Goal: Task Accomplishment & Management: Manage account settings

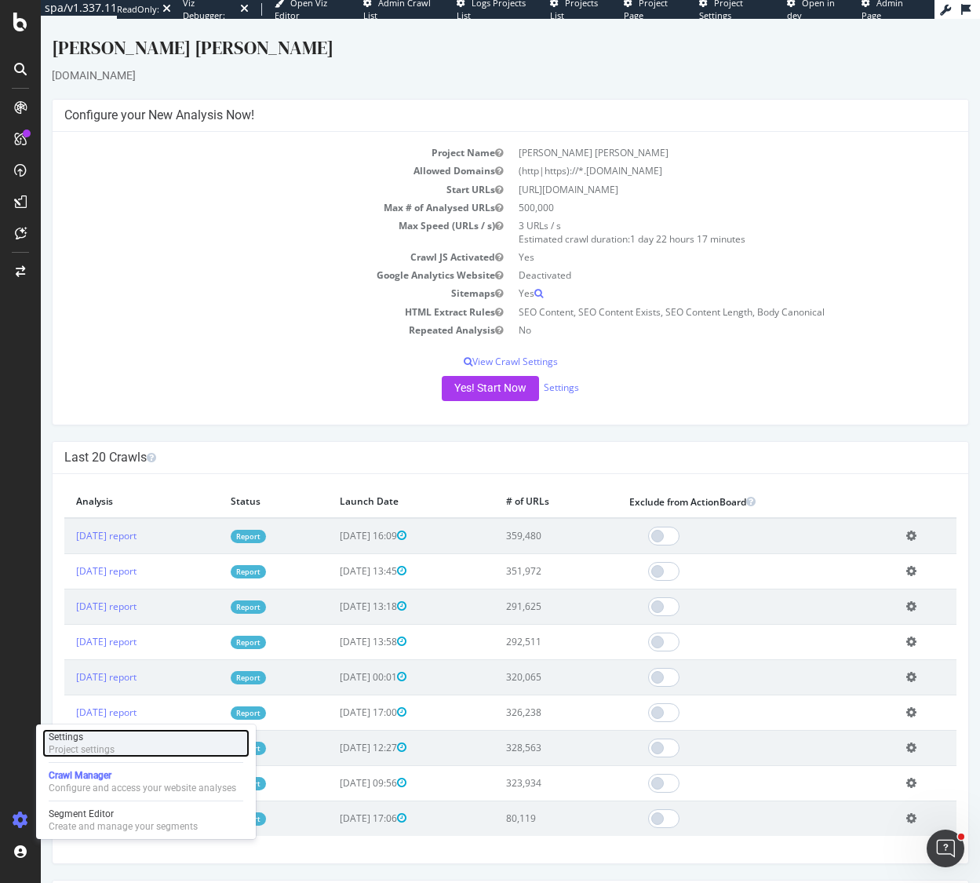
click at [98, 740] on div "Settings" at bounding box center [82, 736] width 66 height 13
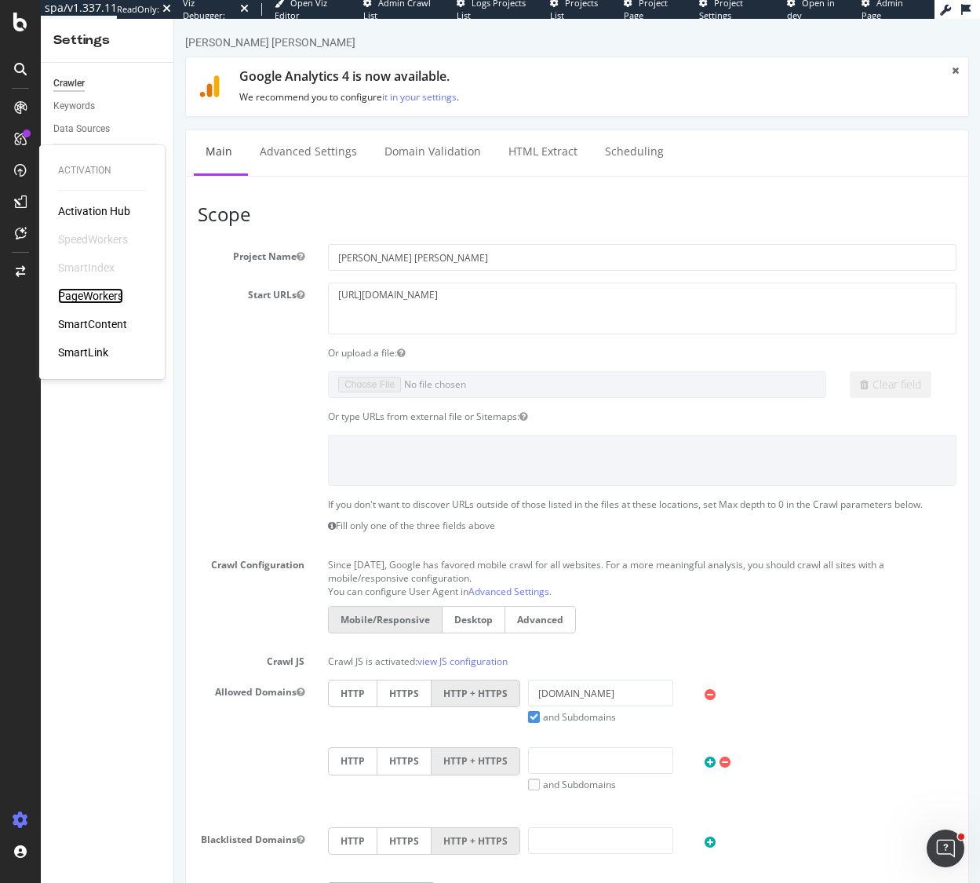
click at [89, 292] on div "PageWorkers" at bounding box center [90, 296] width 65 height 16
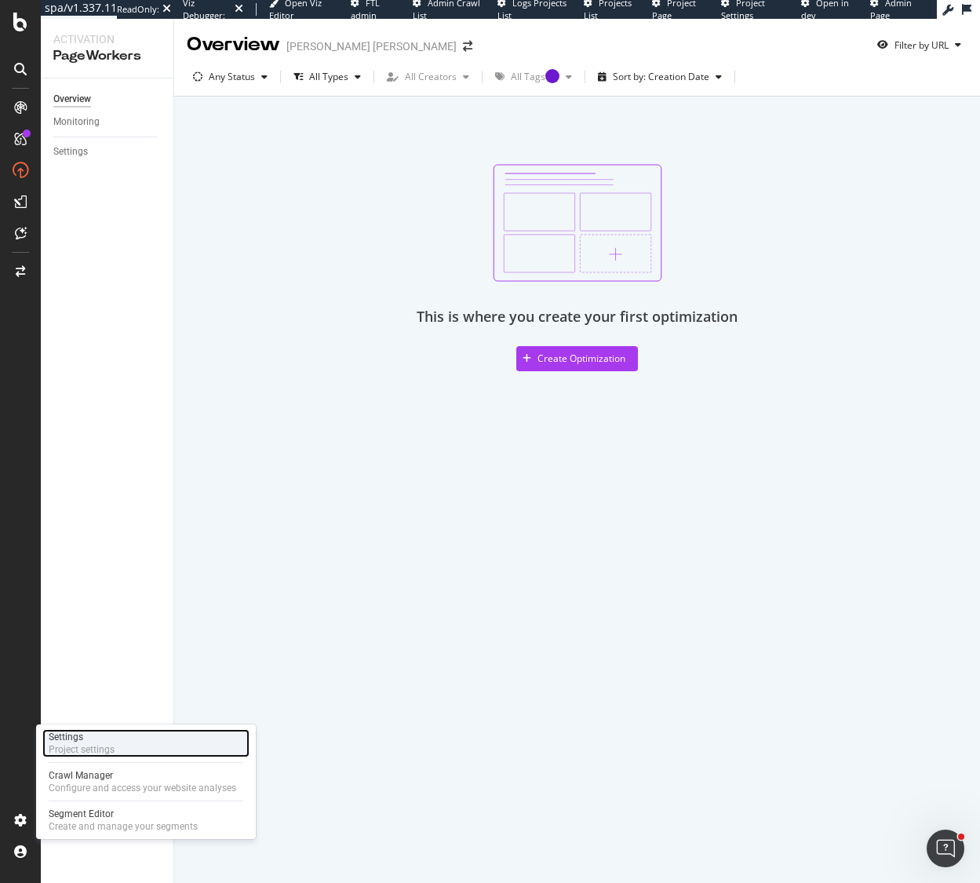
click at [111, 741] on div "Settings" at bounding box center [82, 736] width 66 height 13
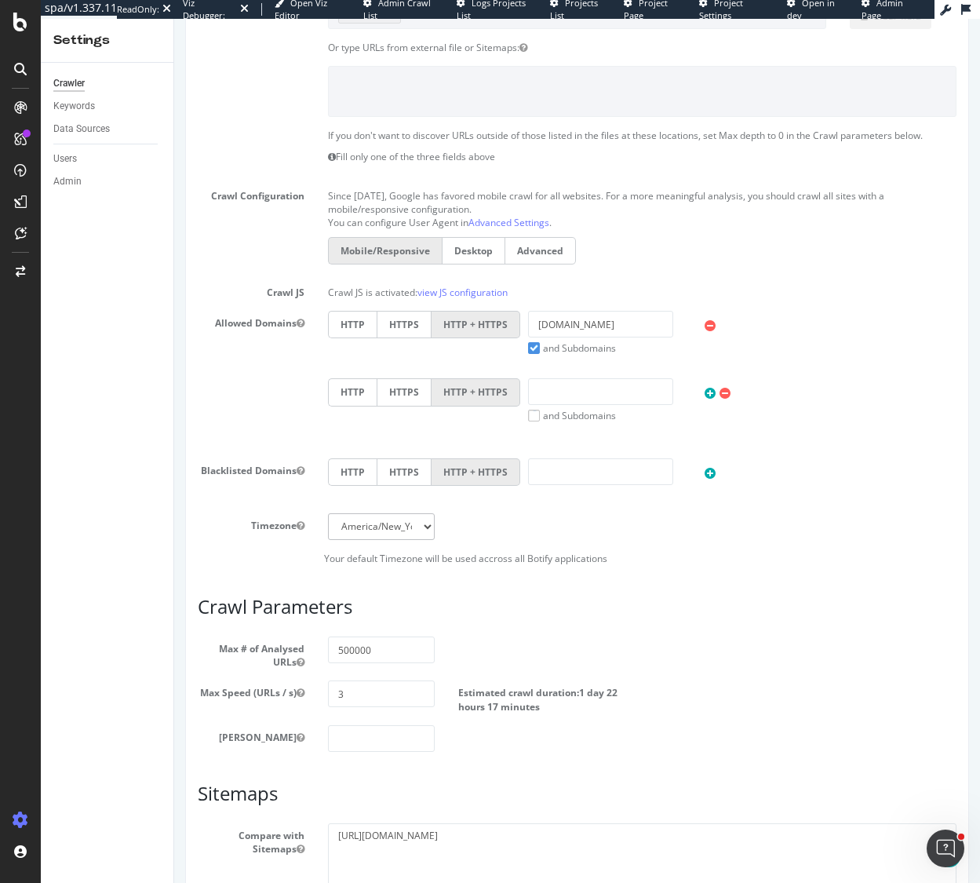
scroll to position [371, 0]
click at [361, 694] on input "3" at bounding box center [381, 691] width 107 height 27
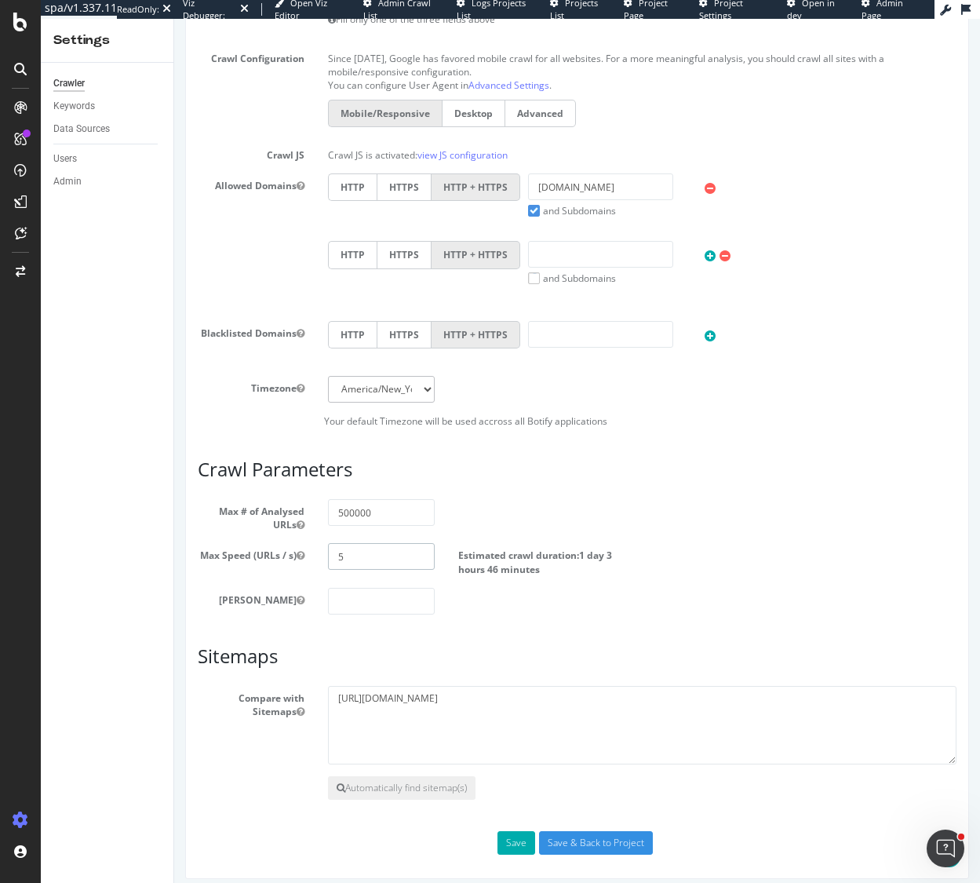
scroll to position [518, 0]
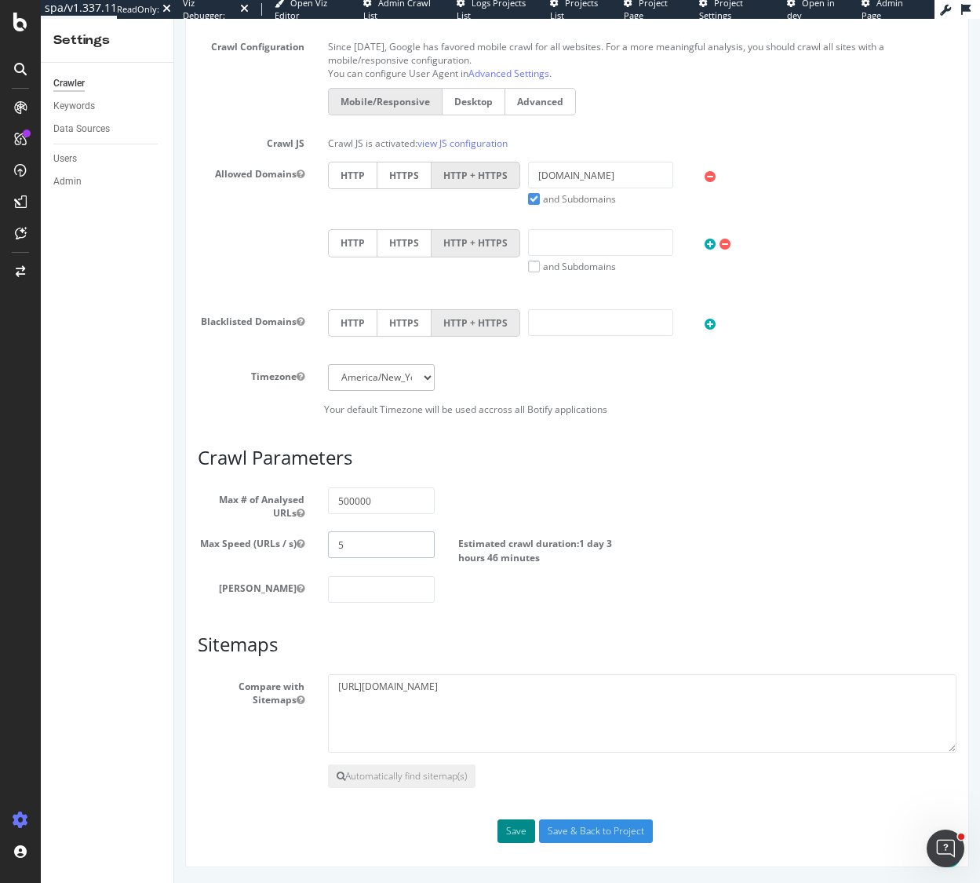
type input "5"
click at [513, 829] on button "Save" at bounding box center [516, 831] width 38 height 24
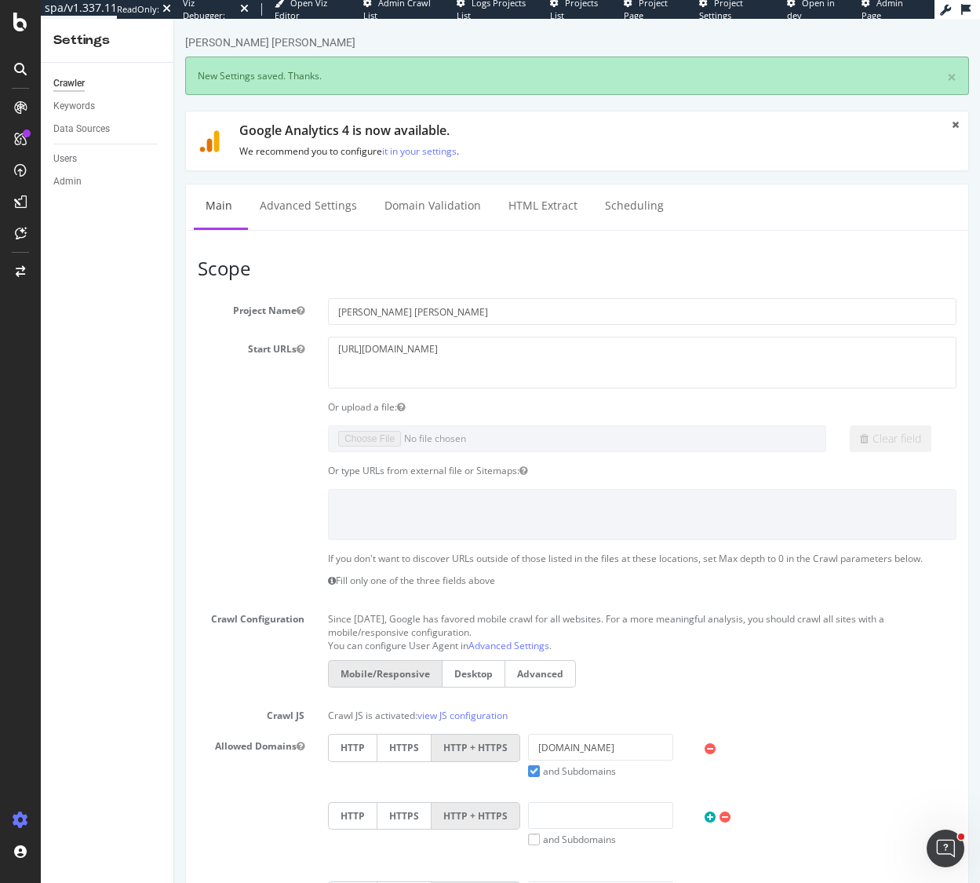
scroll to position [0, 0]
click at [16, 264] on div at bounding box center [21, 271] width 38 height 25
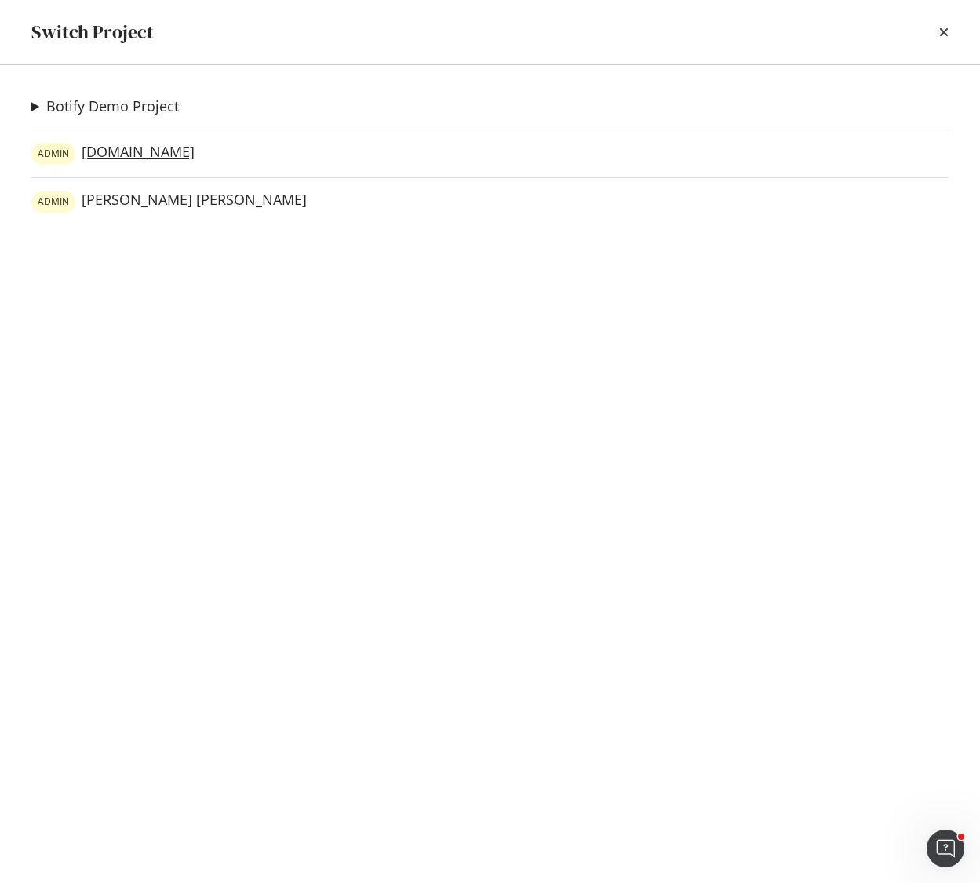
click at [136, 151] on link "[PERSON_NAME][DOMAIN_NAME]" at bounding box center [112, 154] width 163 height 22
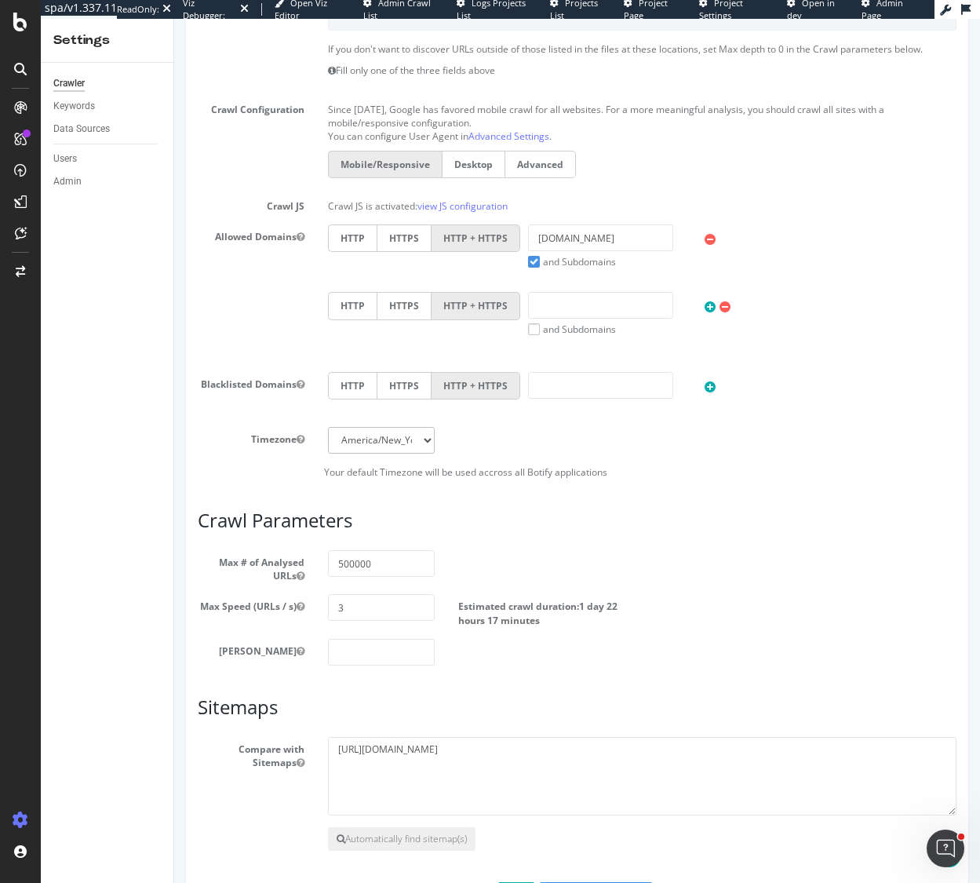
scroll to position [518, 0]
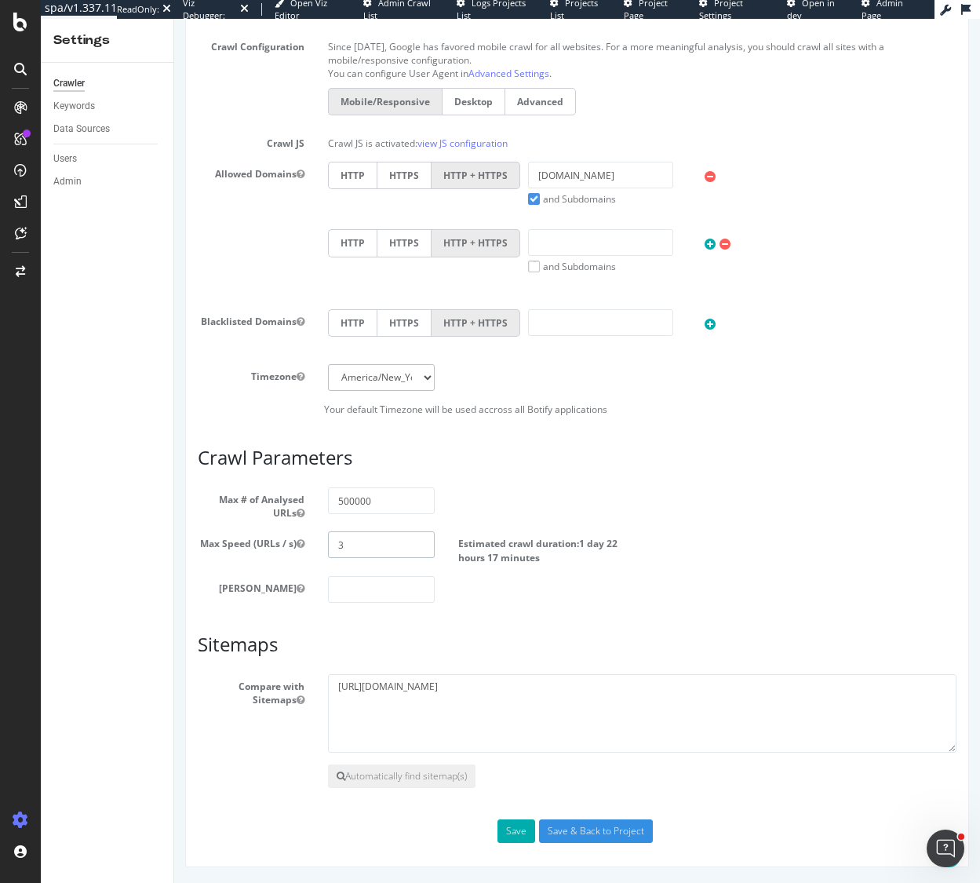
click at [359, 552] on input "3" at bounding box center [381, 544] width 107 height 27
type input "5"
click at [528, 832] on button "Save" at bounding box center [516, 831] width 38 height 24
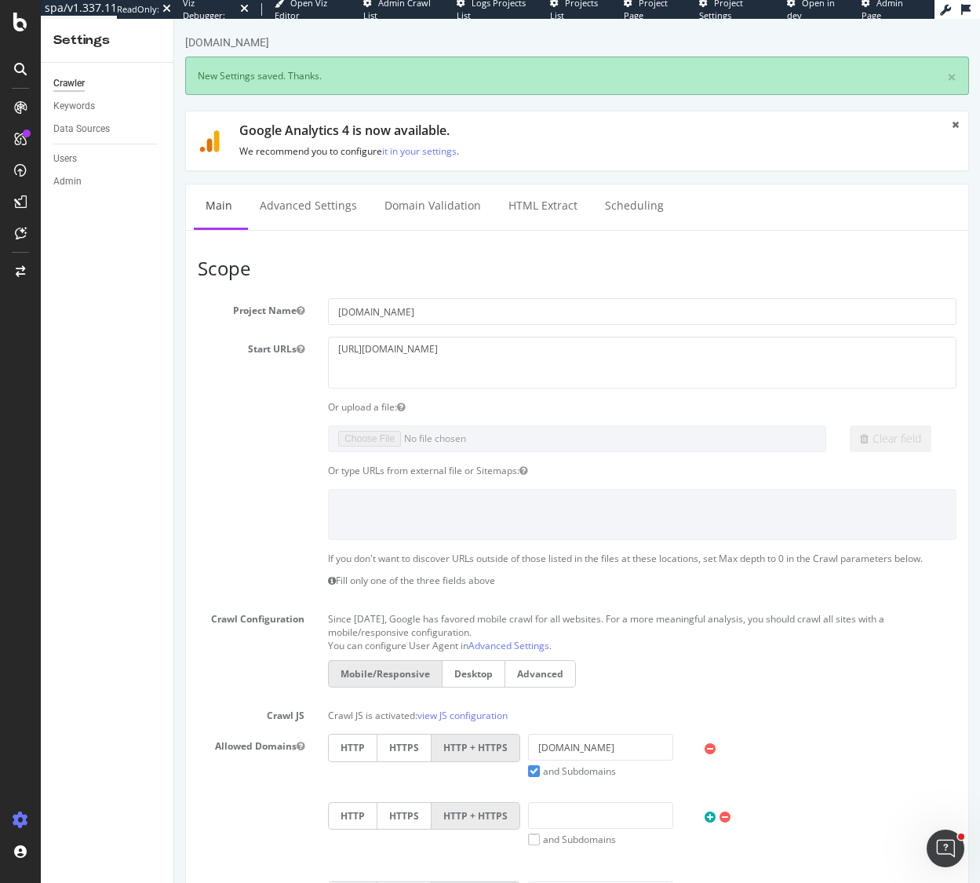
scroll to position [0, 0]
